Goal: Task Accomplishment & Management: Complete application form

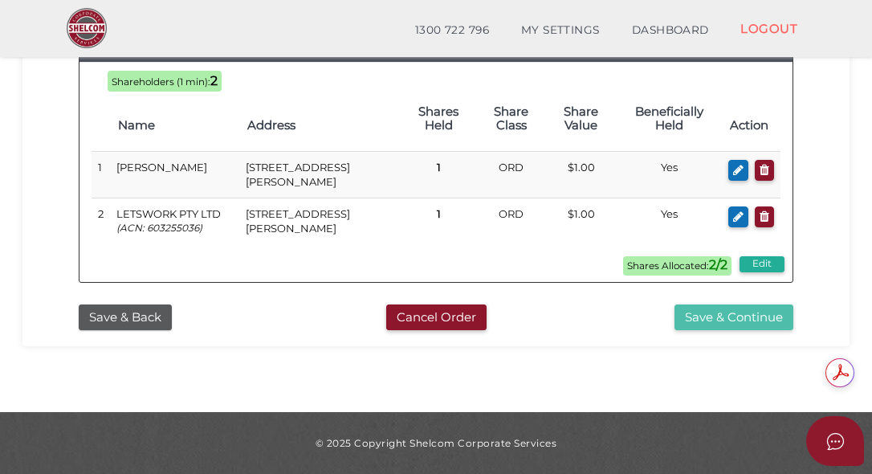
click at [728, 316] on button "Save & Continue" at bounding box center [734, 317] width 119 height 27
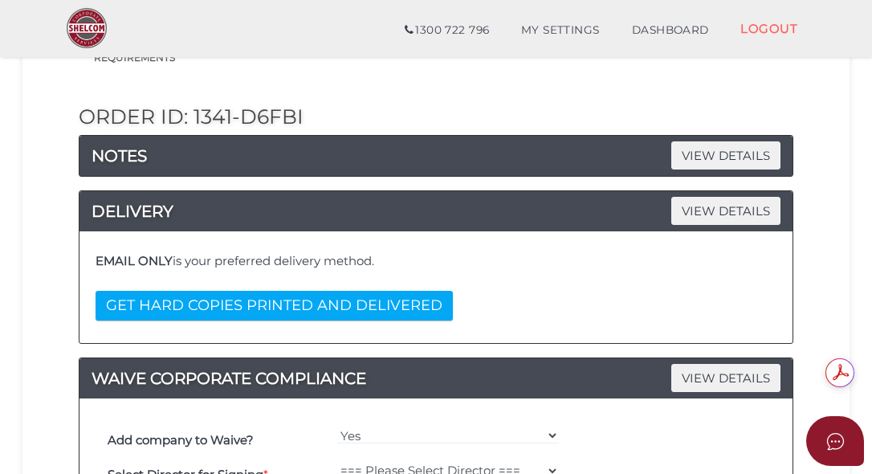
scroll to position [241, 0]
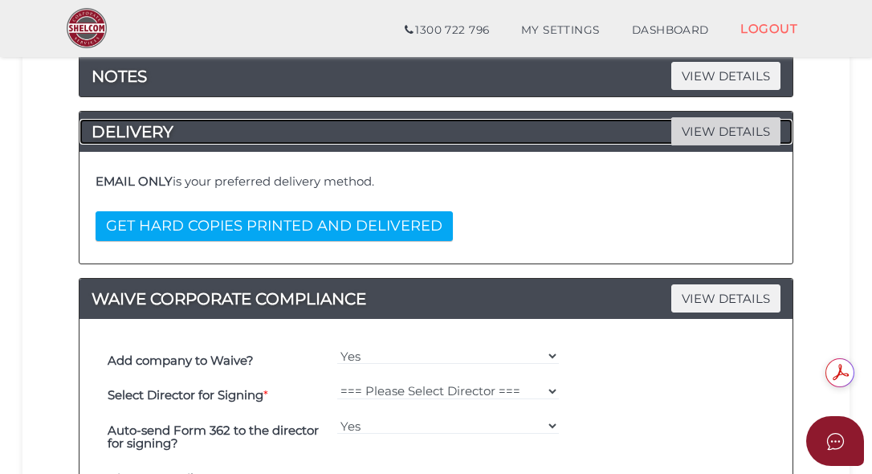
click at [716, 140] on span "VIEW DETAILS" at bounding box center [726, 131] width 109 height 28
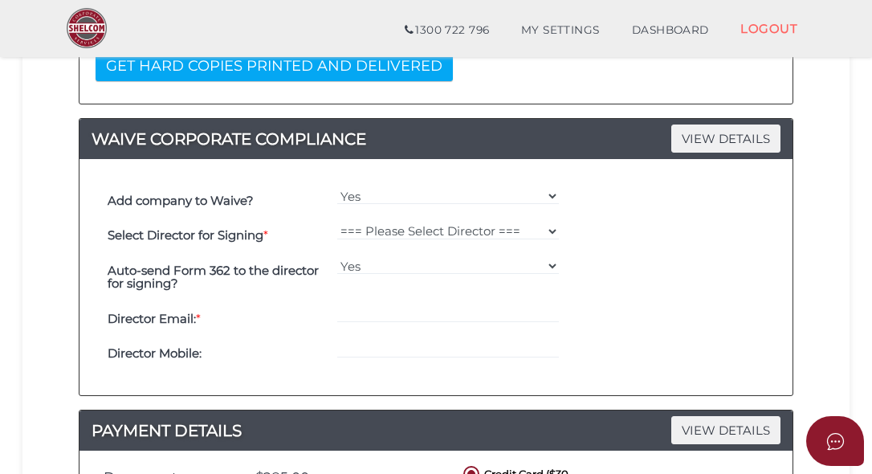
scroll to position [402, 0]
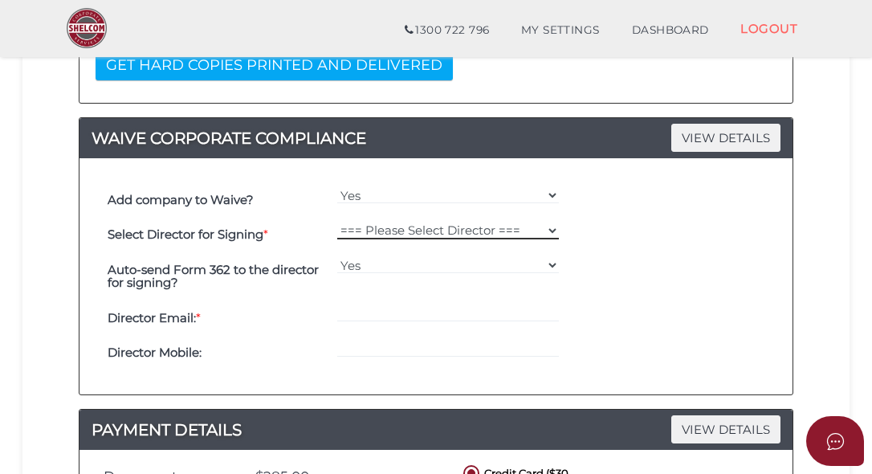
click at [548, 228] on select "=== Please Select Director === Karan Sharma" at bounding box center [448, 231] width 222 height 18
select select "000026392"
click at [337, 222] on select "=== Please Select Director === Karan Sharma" at bounding box center [448, 231] width 222 height 18
click at [715, 251] on div "Select Director for Signing * === Please Select Director === Karan Sharma" at bounding box center [436, 235] width 665 height 35
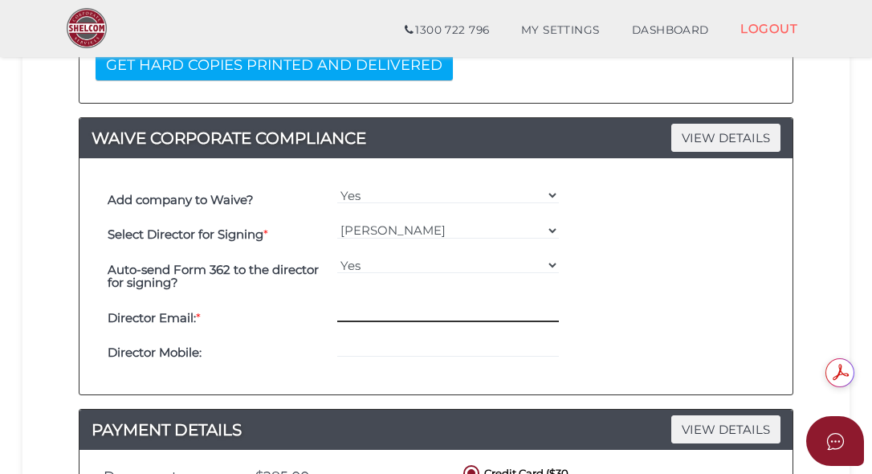
click at [398, 316] on input "email" at bounding box center [448, 313] width 222 height 18
click at [672, 299] on div "Auto-send Form 362 to the director for signing? Yes No" at bounding box center [436, 276] width 665 height 48
drag, startPoint x: 484, startPoint y: 314, endPoint x: 500, endPoint y: 313, distance: 16.1
click at [485, 314] on input "karan@loetswork.coma.u" at bounding box center [448, 313] width 222 height 18
click at [499, 314] on input "karan@loetswork.coma.u" at bounding box center [448, 313] width 222 height 18
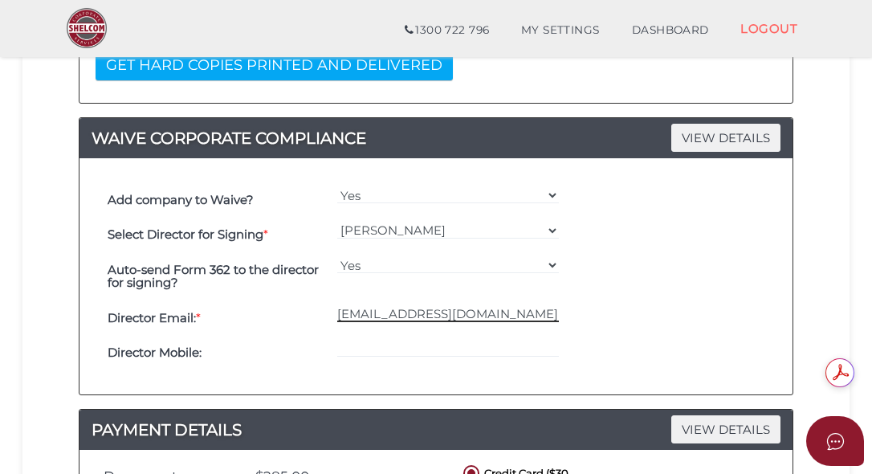
type input "karan@loetswork.com.au"
click at [704, 262] on div "Auto-send Form 362 to the director for signing? Yes No" at bounding box center [436, 276] width 665 height 48
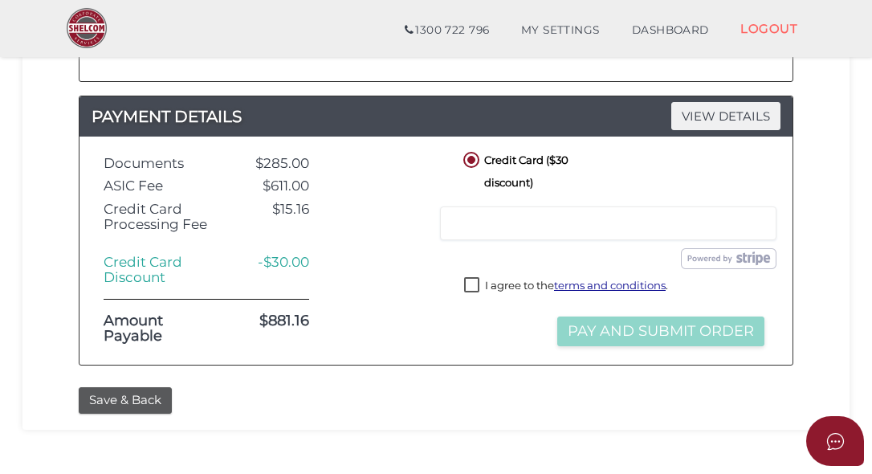
scroll to position [723, 0]
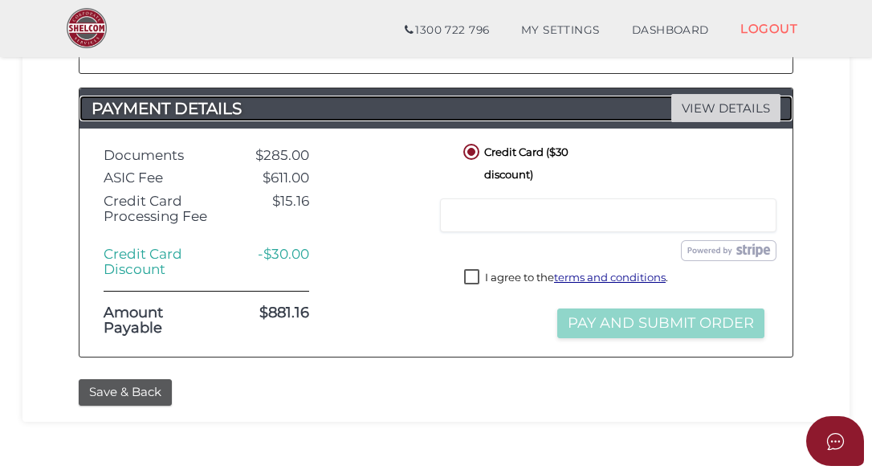
click at [698, 105] on span "VIEW DETAILS" at bounding box center [726, 108] width 109 height 28
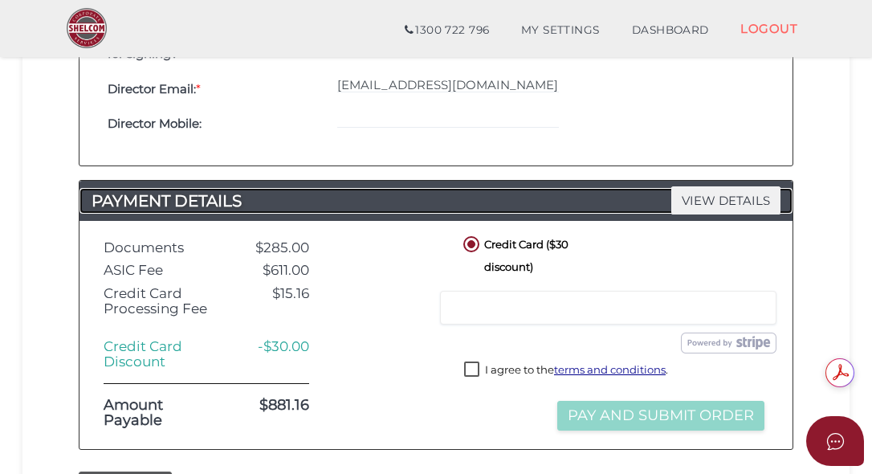
scroll to position [0, 0]
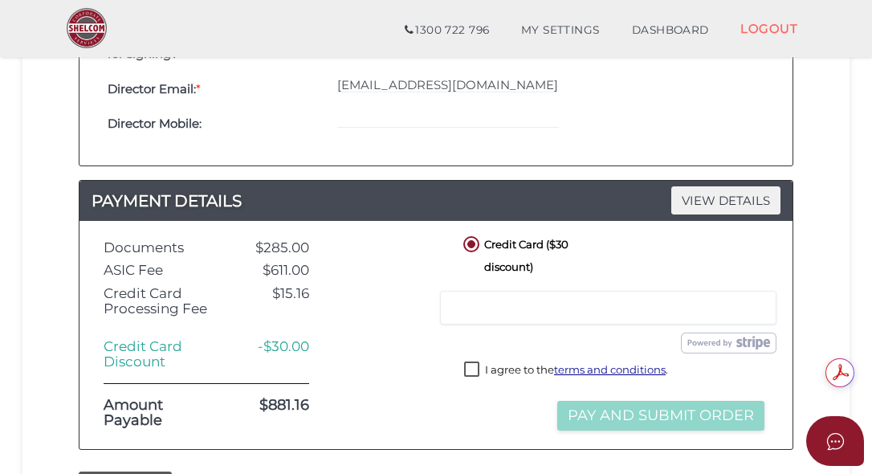
click at [475, 365] on label "I agree to the terms and conditions ." at bounding box center [566, 371] width 204 height 20
checkbox input "true"
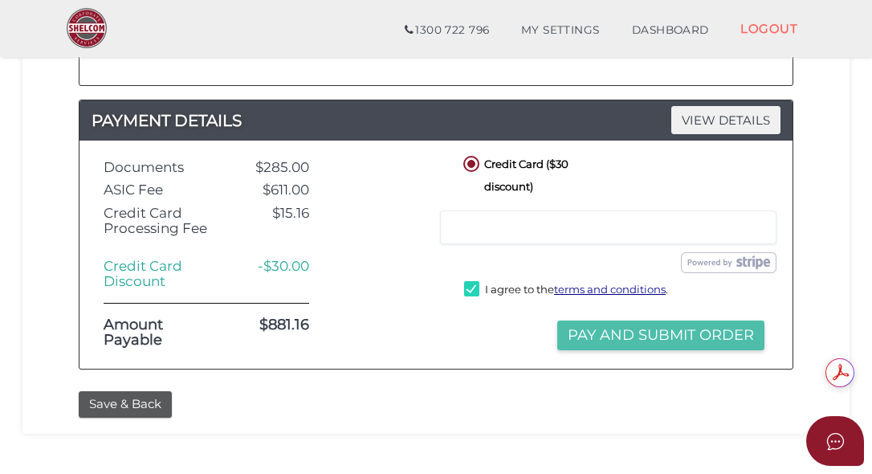
click at [614, 331] on button "Pay and Submit Order" at bounding box center [660, 336] width 207 height 30
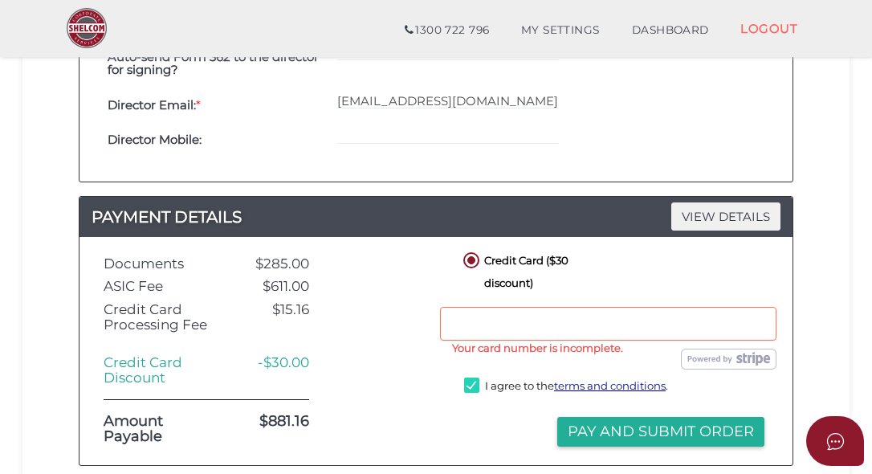
scroll to position [643, 0]
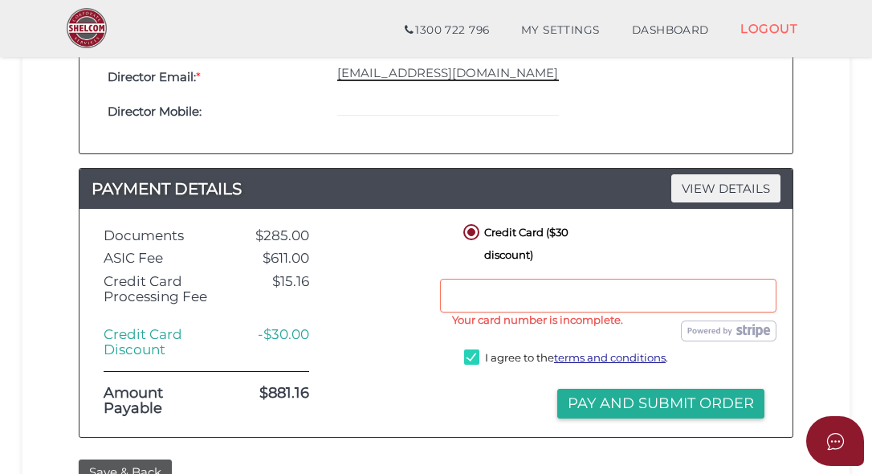
click at [431, 74] on input "karan@loetswork.com.au" at bounding box center [448, 72] width 222 height 18
click at [394, 73] on input "karan@loetswork.com.au" at bounding box center [448, 72] width 222 height 18
type input "karan@letswork.com.au"
click at [271, 111] on h4 "Director Mobile:" at bounding box center [219, 112] width 222 height 14
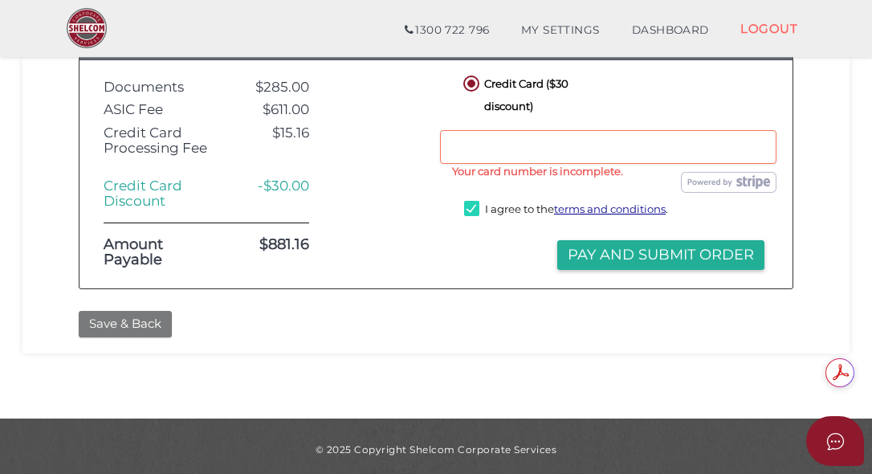
click at [145, 321] on button "Save & Back" at bounding box center [125, 324] width 93 height 27
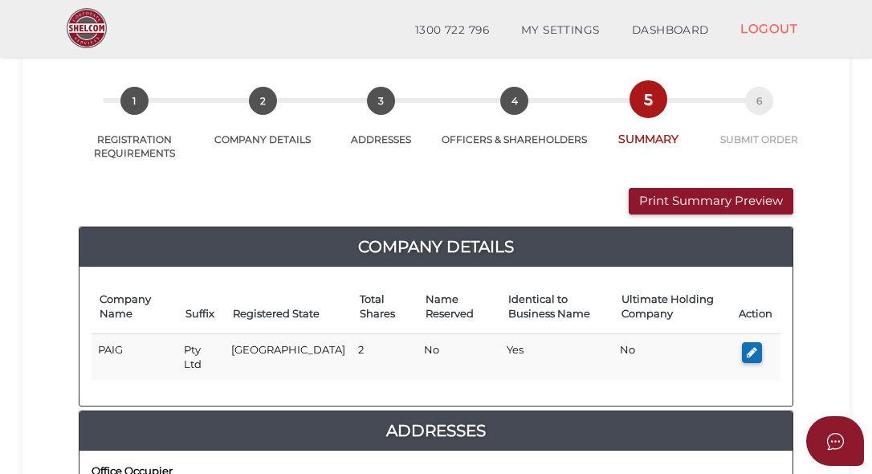
scroll to position [161, 0]
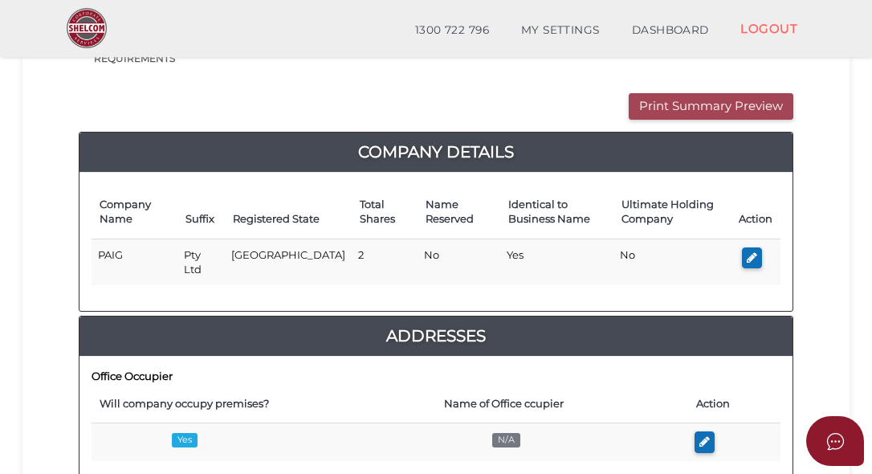
click at [714, 108] on button "Print Summary Preview" at bounding box center [711, 106] width 165 height 27
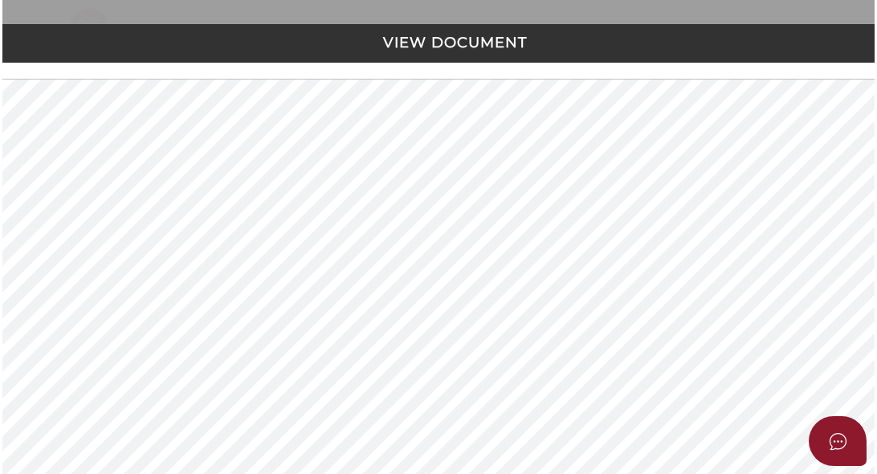
scroll to position [0, 0]
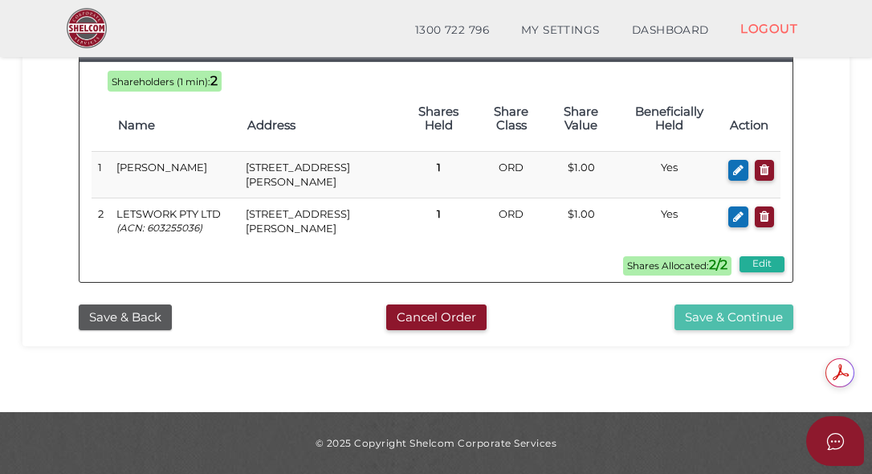
click at [719, 319] on button "Save & Continue" at bounding box center [734, 317] width 119 height 27
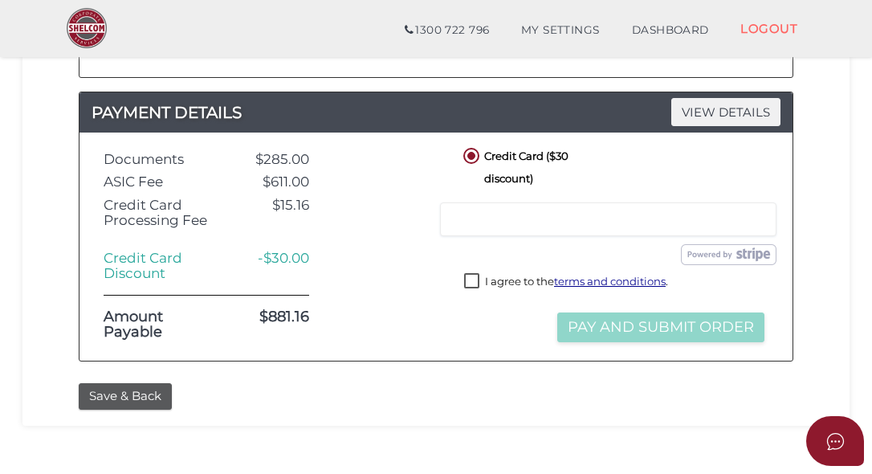
scroll to position [723, 0]
